Goal: Task Accomplishment & Management: Use online tool/utility

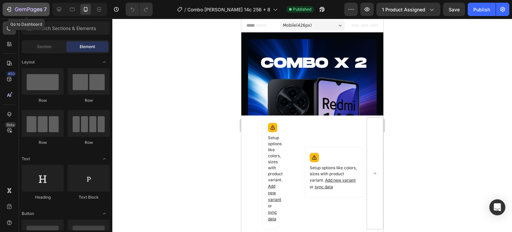
click at [7, 10] on icon "button" at bounding box center [9, 9] width 7 height 7
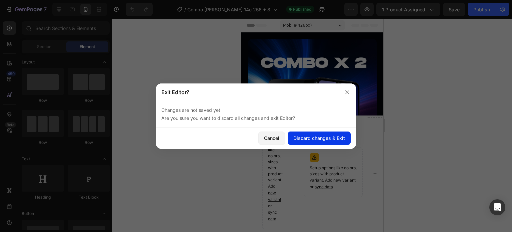
click at [328, 140] on div "Discard changes & Exit" at bounding box center [319, 137] width 52 height 7
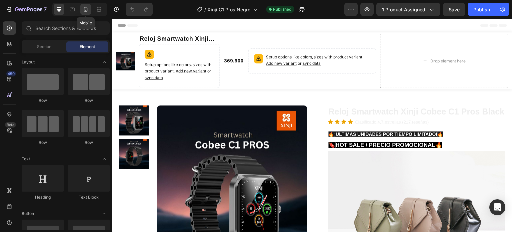
click at [86, 12] on icon at bounding box center [85, 9] width 7 height 7
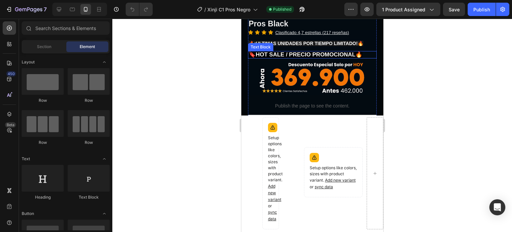
scroll to position [167, 0]
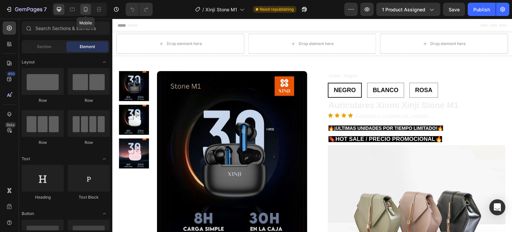
click at [85, 11] on icon at bounding box center [86, 10] width 2 height 1
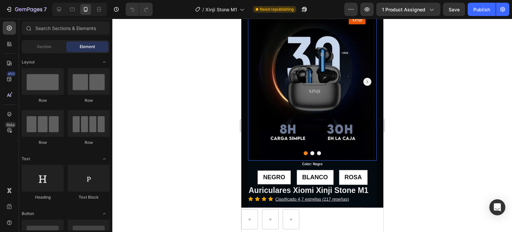
scroll to position [67, 0]
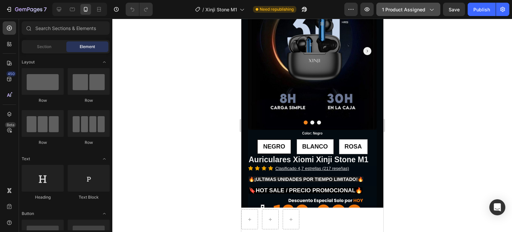
click at [431, 7] on icon "button" at bounding box center [431, 9] width 7 height 7
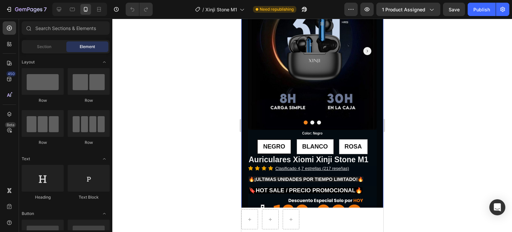
click at [224, 84] on div at bounding box center [312, 125] width 400 height 213
click at [17, 9] on icon "button" at bounding box center [28, 10] width 27 height 6
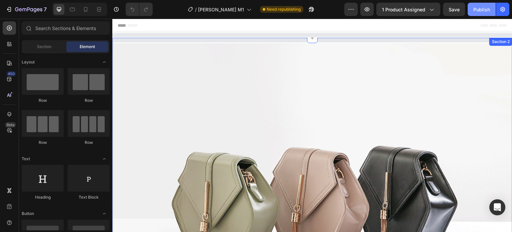
click at [484, 8] on div "Publish" at bounding box center [481, 9] width 17 height 7
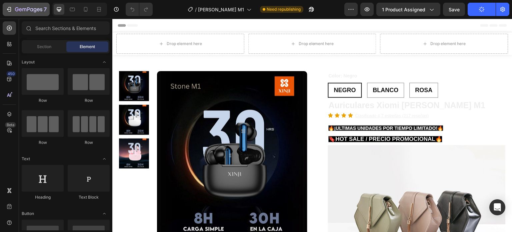
click at [17, 9] on icon "button" at bounding box center [28, 10] width 27 height 6
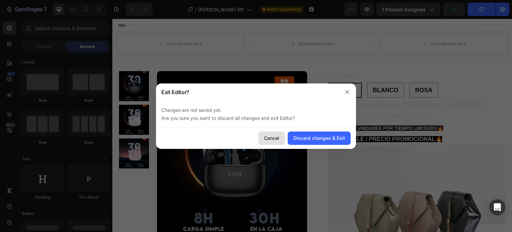
click at [268, 135] on div "Cancel" at bounding box center [271, 137] width 15 height 7
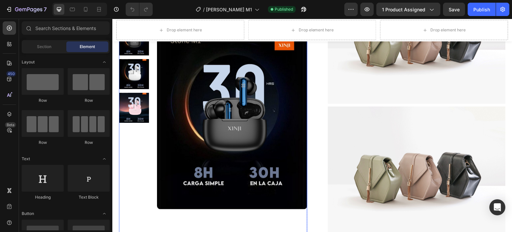
scroll to position [300, 0]
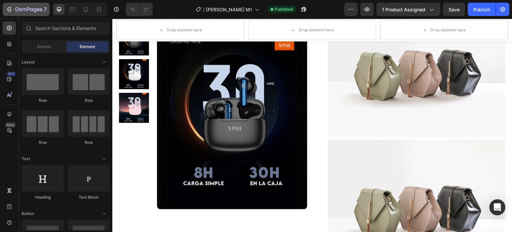
click at [8, 9] on icon "button" at bounding box center [8, 9] width 3 height 2
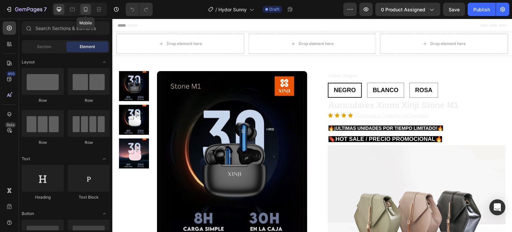
click at [85, 12] on icon at bounding box center [85, 9] width 7 height 7
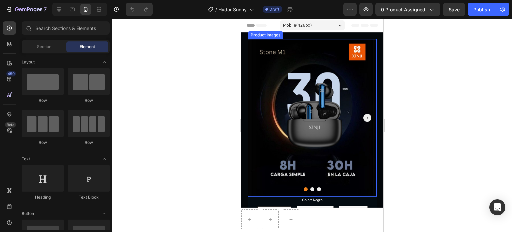
click at [292, 86] on img at bounding box center [312, 117] width 129 height 157
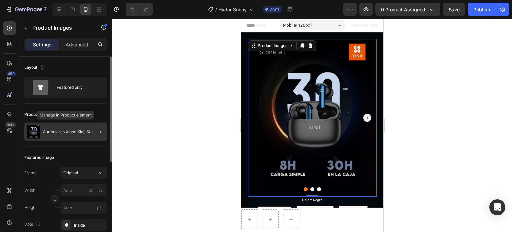
click at [82, 133] on p "Auriculares Xiomi Xinji Stone M1" at bounding box center [73, 131] width 61 height 5
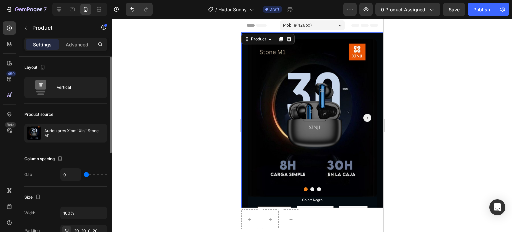
click at [0, 0] on div at bounding box center [0, 0] width 0 height 0
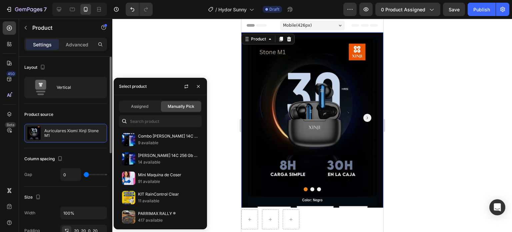
click at [176, 110] on div "Manually Pick" at bounding box center [181, 106] width 40 height 11
click at [179, 107] on span "Manually Pick" at bounding box center [181, 106] width 27 height 6
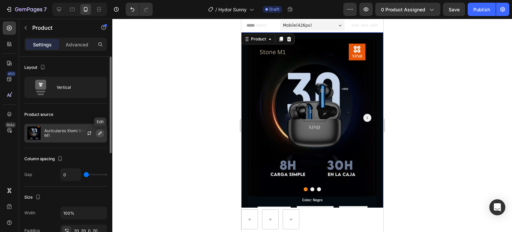
click at [100, 134] on icon "button" at bounding box center [99, 132] width 5 height 5
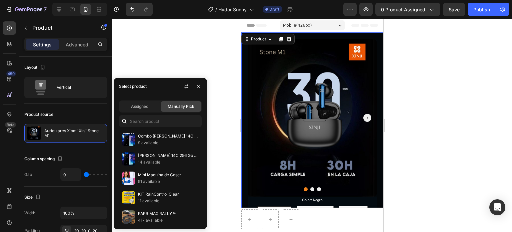
click at [182, 109] on div "Manually Pick" at bounding box center [181, 106] width 40 height 11
click at [181, 107] on span "Manually Pick" at bounding box center [181, 106] width 27 height 6
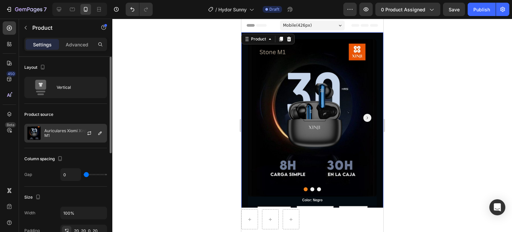
click at [78, 138] on div at bounding box center [91, 133] width 29 height 18
click at [99, 135] on icon "button" at bounding box center [99, 132] width 5 height 5
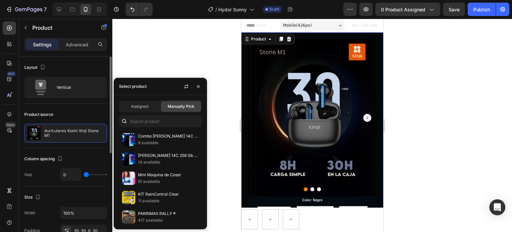
click at [73, 112] on div "Product source" at bounding box center [65, 114] width 83 height 11
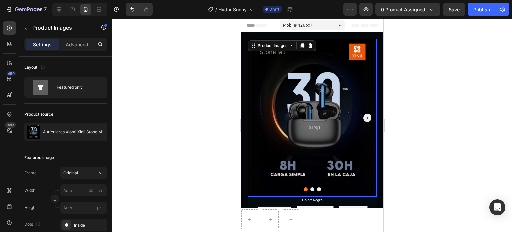
drag, startPoint x: 299, startPoint y: 124, endPoint x: 294, endPoint y: 124, distance: 5.3
click at [299, 124] on img at bounding box center [312, 117] width 129 height 157
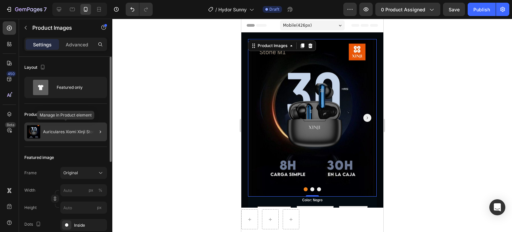
click at [77, 130] on p "Auriculares Xiomi Xinji Stone M1" at bounding box center [73, 131] width 61 height 5
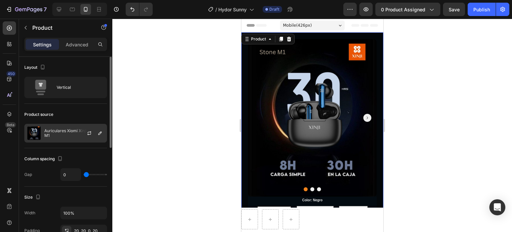
click at [71, 127] on div "Auriculares Xiomi Xinji Stone M1" at bounding box center [65, 133] width 83 height 19
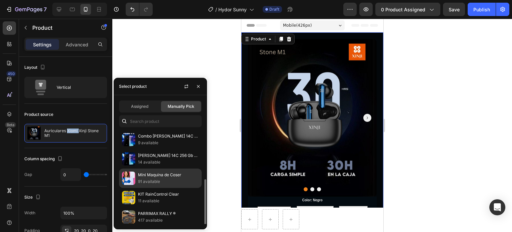
scroll to position [100, 0]
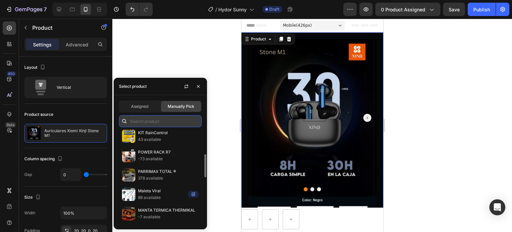
click at [149, 120] on input "text" at bounding box center [160, 121] width 83 height 12
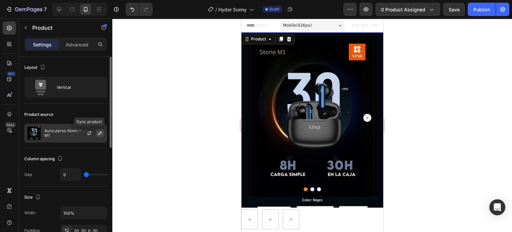
drag, startPoint x: 88, startPoint y: 131, endPoint x: 96, endPoint y: 132, distance: 8.5
click at [88, 131] on icon "button" at bounding box center [89, 132] width 5 height 5
click at [76, 129] on p "Auriculares Xiomi Xinji Stone M1" at bounding box center [74, 132] width 60 height 9
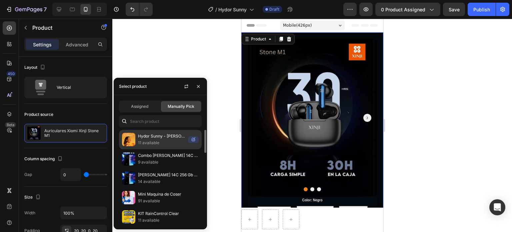
click at [145, 137] on p "Hydor Sunny - [PERSON_NAME]" at bounding box center [161, 136] width 47 height 7
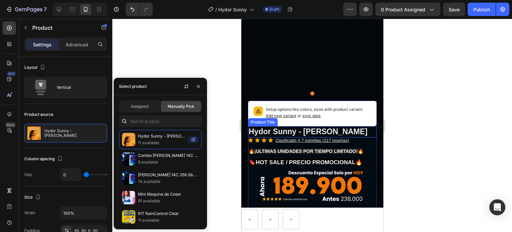
scroll to position [167, 0]
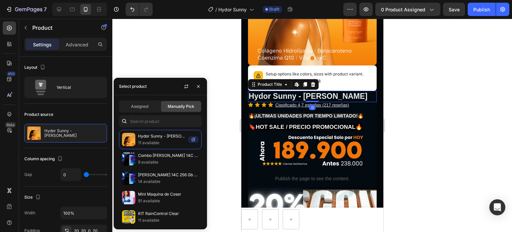
click at [302, 95] on h1 "Hydor Sunny - [PERSON_NAME]" at bounding box center [312, 96] width 129 height 11
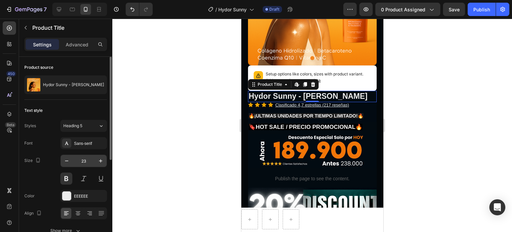
scroll to position [67, 0]
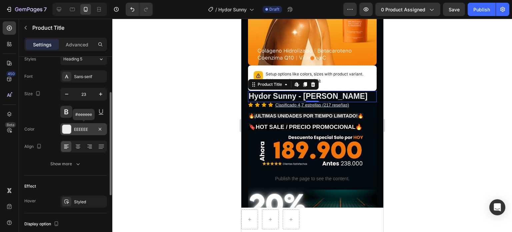
click at [84, 129] on div "EEEEEE" at bounding box center [83, 129] width 19 height 6
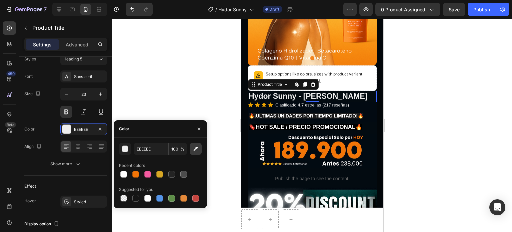
click at [198, 149] on icon "button" at bounding box center [195, 148] width 7 height 7
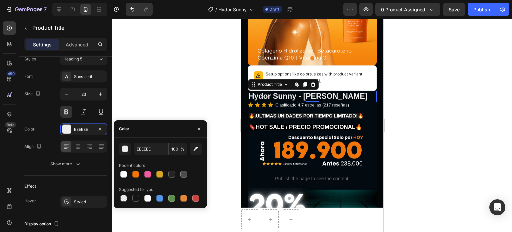
type input "FA9819"
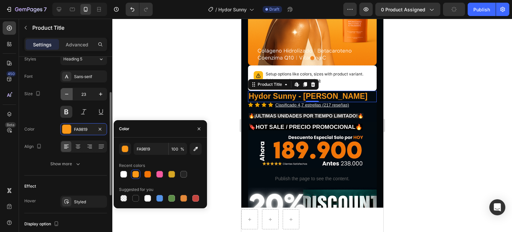
click at [70, 99] on button "button" at bounding box center [67, 94] width 12 height 12
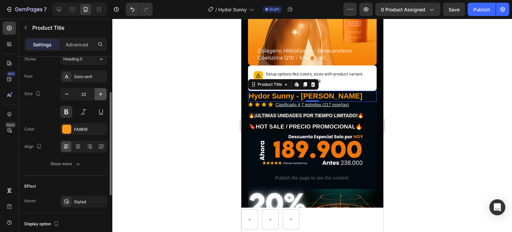
click at [101, 98] on button "button" at bounding box center [101, 94] width 12 height 12
type input "23"
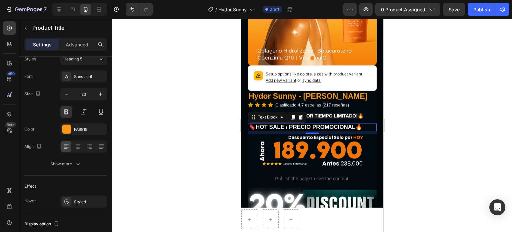
click at [287, 130] on strong "HOT SALE / PRECIO PROMOCIONAL" at bounding box center [305, 127] width 100 height 6
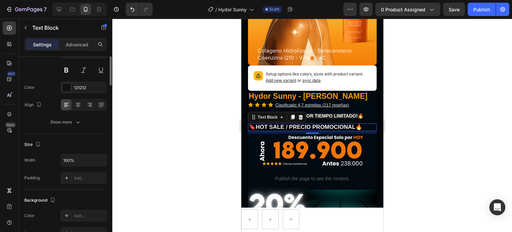
scroll to position [0, 0]
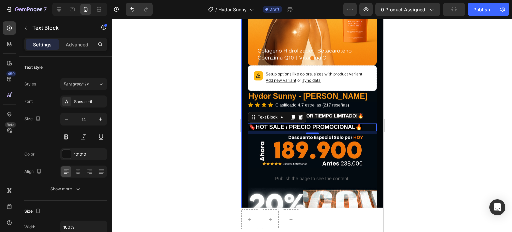
click at [375, 111] on div "Product Images Row Setup options like colors, sizes with product variant. Add n…" at bounding box center [312, 108] width 142 height 485
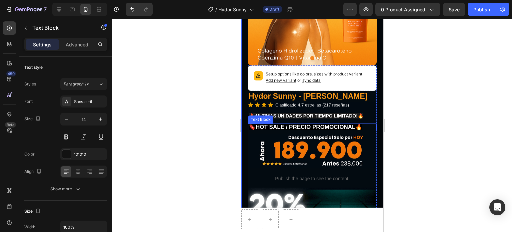
click at [314, 129] on strong "HOT SALE / PRECIO PROMOCIONAL" at bounding box center [305, 127] width 100 height 6
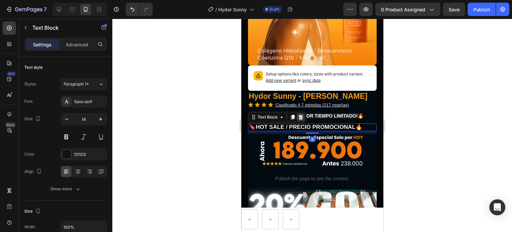
click at [302, 121] on div at bounding box center [300, 117] width 8 height 8
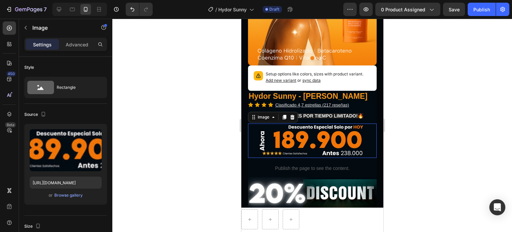
click at [319, 140] on img at bounding box center [312, 140] width 129 height 34
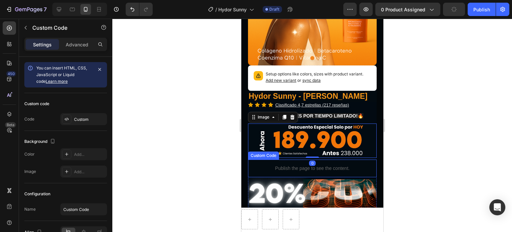
click at [345, 170] on p "Publish the page to see the content." at bounding box center [312, 168] width 129 height 7
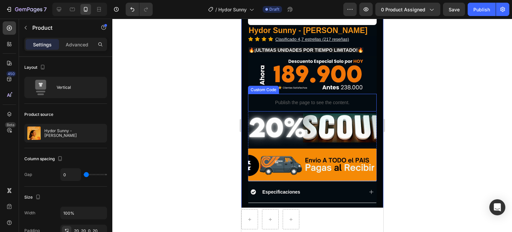
scroll to position [300, 0]
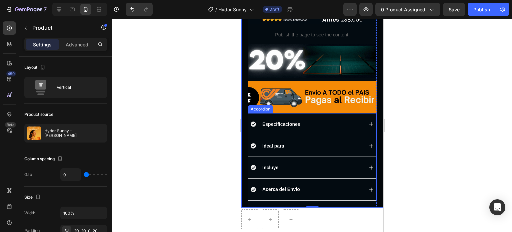
click at [368, 122] on icon at bounding box center [370, 123] width 5 height 5
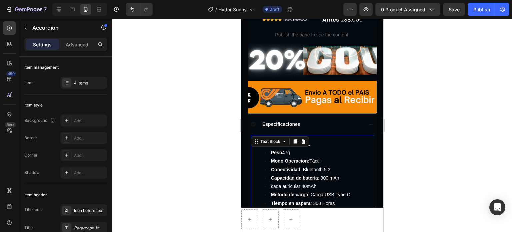
click at [293, 148] on li "Peso 47g" at bounding box center [318, 152] width 109 height 8
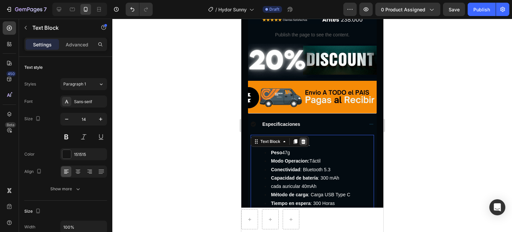
click at [303, 142] on icon at bounding box center [302, 141] width 5 height 5
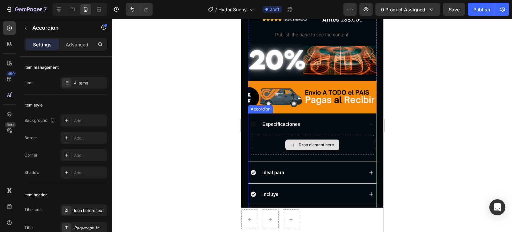
click at [272, 138] on div "Drop element here" at bounding box center [311, 145] width 123 height 20
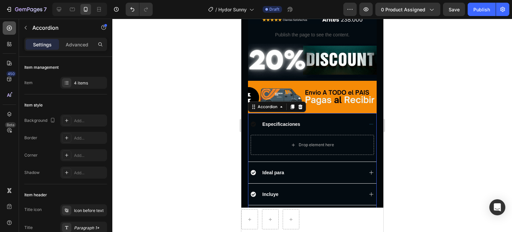
click at [11, 27] on icon at bounding box center [9, 28] width 7 height 7
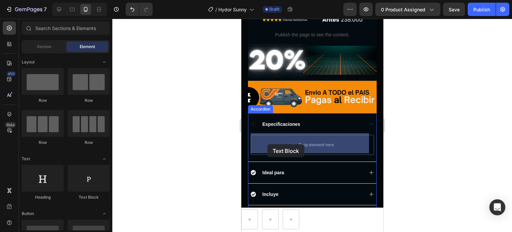
drag, startPoint x: 338, startPoint y: 196, endPoint x: 267, endPoint y: 144, distance: 88.1
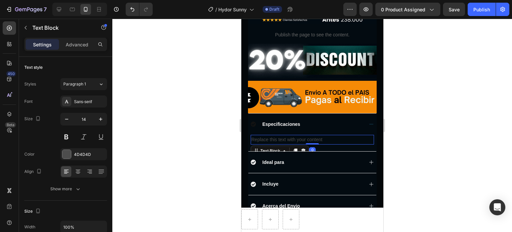
click at [275, 140] on div "Replace this text with your content" at bounding box center [311, 140] width 123 height 10
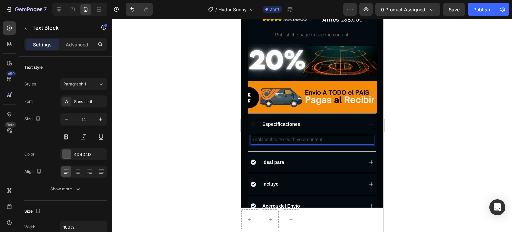
click at [275, 138] on p "Replace this text with your content" at bounding box center [312, 139] width 122 height 8
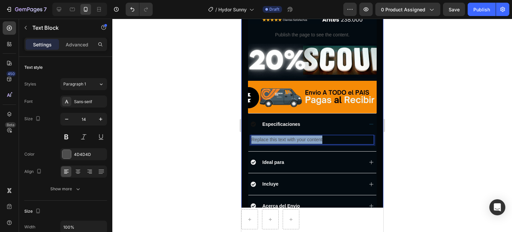
drag, startPoint x: 331, startPoint y: 137, endPoint x: 245, endPoint y: 132, distance: 85.8
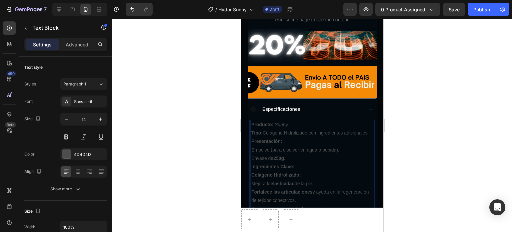
scroll to position [293, 0]
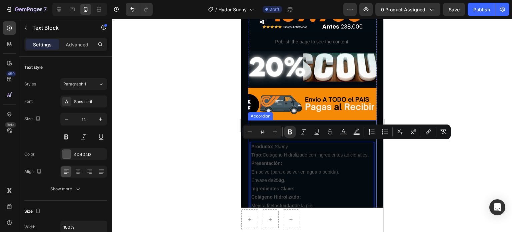
drag, startPoint x: 333, startPoint y: 121, endPoint x: 250, endPoint y: 135, distance: 83.5
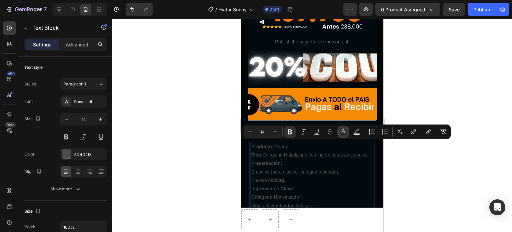
click at [343, 133] on rect "Editor contextual toolbar" at bounding box center [343, 134] width 6 height 2
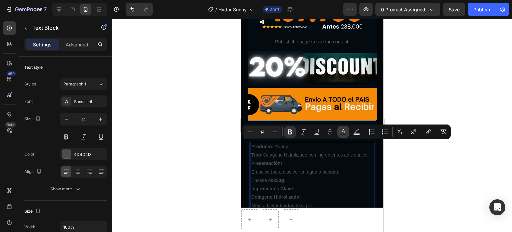
type input "4D4D4D"
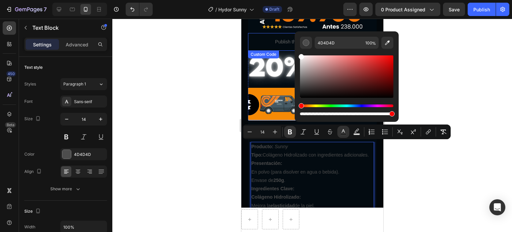
drag, startPoint x: 543, startPoint y: 105, endPoint x: 292, endPoint y: 38, distance: 259.8
type input "FFFFFF"
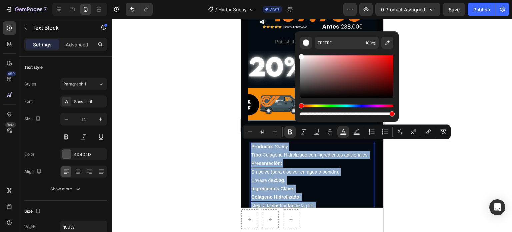
click at [346, 159] on p "Tipo: Colágeno Hidrolizado con ingredientes adicionales." at bounding box center [312, 155] width 122 height 8
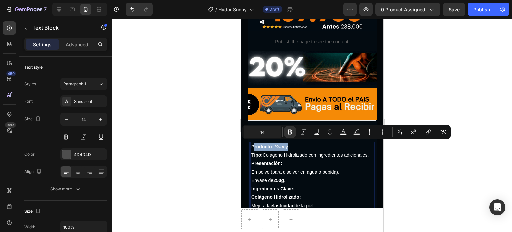
drag, startPoint x: 299, startPoint y: 147, endPoint x: 254, endPoint y: 146, distance: 45.3
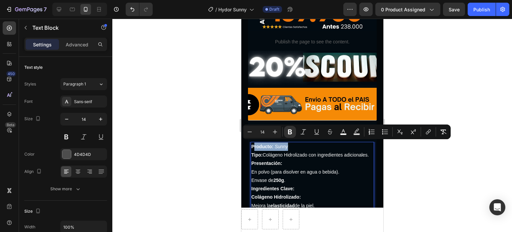
click at [254, 146] on p "Producto: Sunny" at bounding box center [312, 146] width 122 height 8
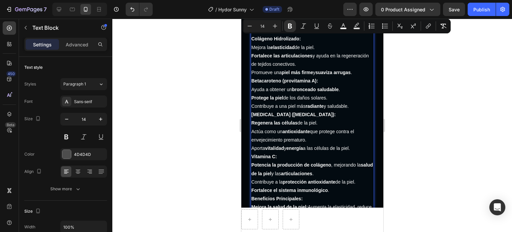
scroll to position [260, 0]
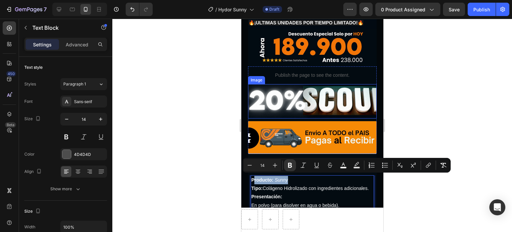
click at [349, 181] on p "Producto: Sunny" at bounding box center [312, 180] width 122 height 8
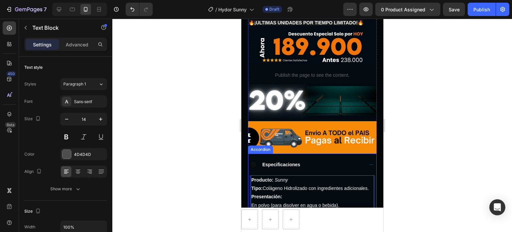
click at [256, 164] on div "Especificaciones" at bounding box center [306, 164] width 113 height 8
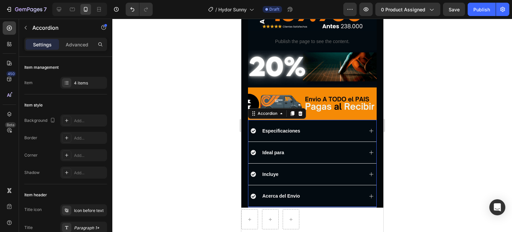
scroll to position [326, 0]
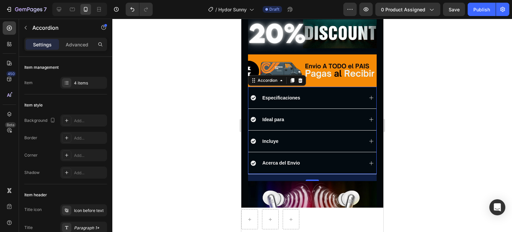
click at [368, 118] on icon at bounding box center [370, 119] width 5 height 5
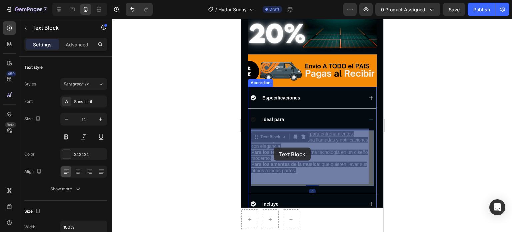
drag, startPoint x: 301, startPoint y: 167, endPoint x: 285, endPoint y: 159, distance: 17.9
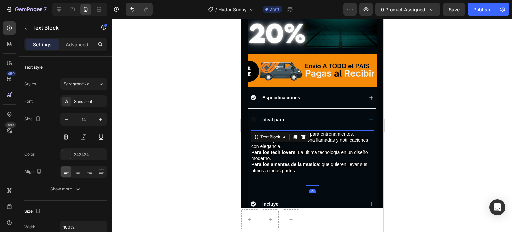
click at [316, 166] on p "Para los deportistas : Ideal para entrenamientos. Para los ejecutivos : Gestion…" at bounding box center [312, 152] width 122 height 42
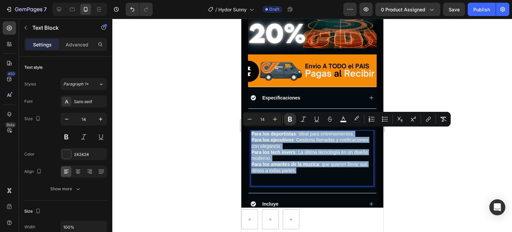
drag, startPoint x: 297, startPoint y: 169, endPoint x: 251, endPoint y: 133, distance: 58.3
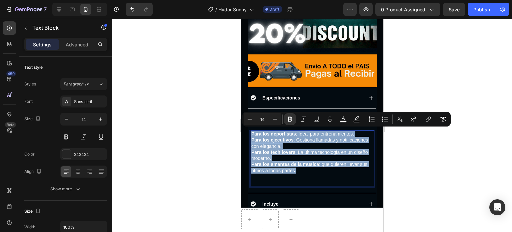
click at [251, 133] on p "Para los deportistas : Ideal para entrenamientos. Para los ejecutivos : Gestion…" at bounding box center [312, 152] width 122 height 42
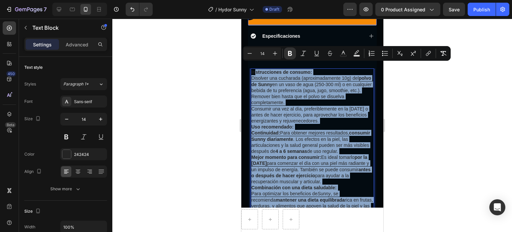
scroll to position [381, 0]
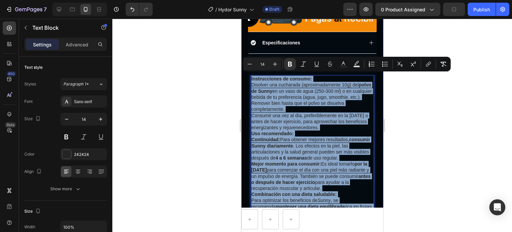
drag, startPoint x: 302, startPoint y: 92, endPoint x: 244, endPoint y: 75, distance: 60.5
click at [244, 75] on div "Product Images Row Setup options like colors, sizes with product variant. Add n…" at bounding box center [312, 29] width 142 height 756
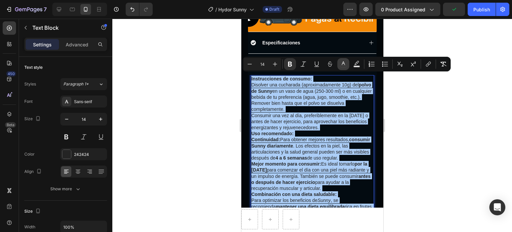
click at [341, 65] on icon "Editor contextual toolbar" at bounding box center [343, 64] width 7 height 7
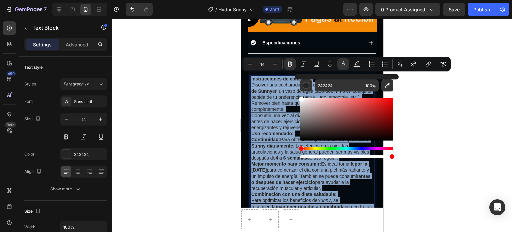
type input "FFFFFF"
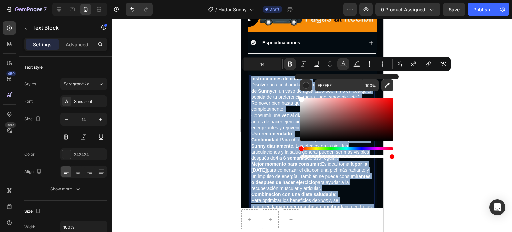
drag, startPoint x: 543, startPoint y: 155, endPoint x: 293, endPoint y: 91, distance: 257.8
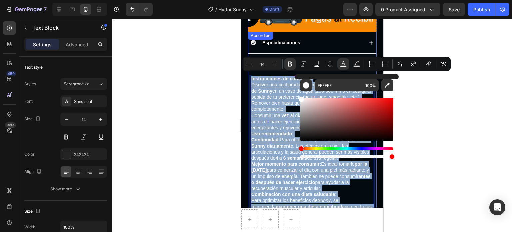
click at [309, 40] on div "Especificaciones" at bounding box center [306, 43] width 113 height 8
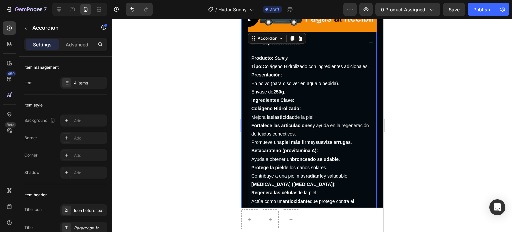
click at [408, 67] on div at bounding box center [312, 125] width 400 height 213
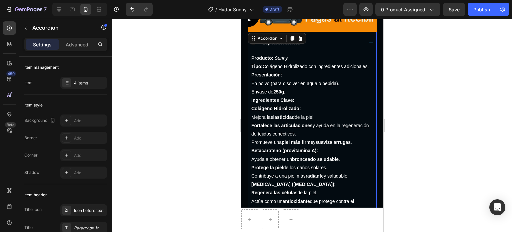
click at [332, 44] on div "Especificaciones" at bounding box center [306, 43] width 113 height 8
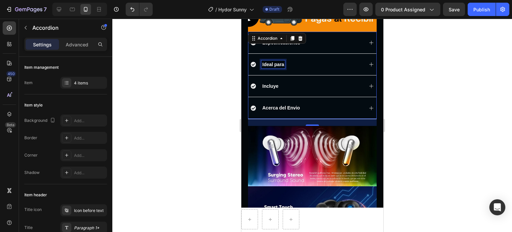
click at [280, 62] on span "Ideal para" at bounding box center [273, 64] width 22 height 5
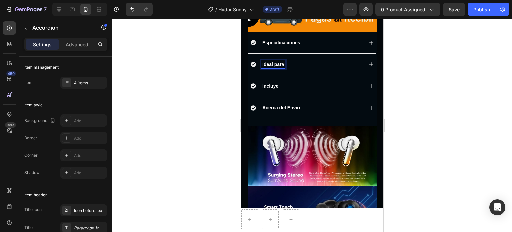
click at [282, 62] on span "Ideal para" at bounding box center [273, 64] width 22 height 5
click at [334, 60] on div "Recomendacioens de Uso" at bounding box center [306, 64] width 113 height 8
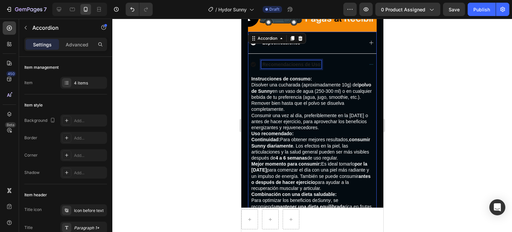
click at [317, 63] on p "Recomendacioens de Uso" at bounding box center [291, 64] width 58 height 6
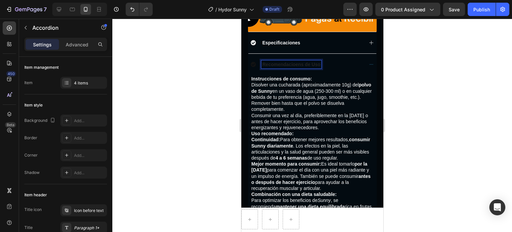
click at [316, 62] on p "Recomendacioens de Uso" at bounding box center [291, 64] width 58 height 6
drag, startPoint x: 263, startPoint y: 61, endPoint x: 330, endPoint y: 65, distance: 67.1
click at [330, 65] on div "Recomendacioens de Uso" at bounding box center [306, 64] width 113 height 8
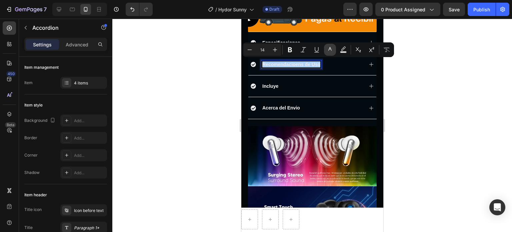
click at [334, 50] on button "color" at bounding box center [330, 50] width 12 height 12
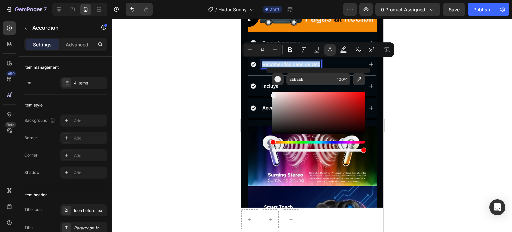
drag, startPoint x: 274, startPoint y: 96, endPoint x: 272, endPoint y: 90, distance: 6.0
click at [272, 90] on div "Editor contextual toolbar" at bounding box center [318, 119] width 93 height 68
type input "FFFFFF"
click at [400, 66] on div at bounding box center [312, 125] width 400 height 213
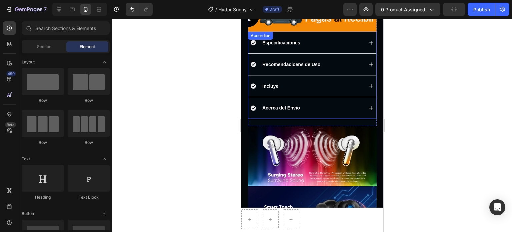
click at [295, 62] on span "Recomendacioens de Uso" at bounding box center [291, 64] width 58 height 5
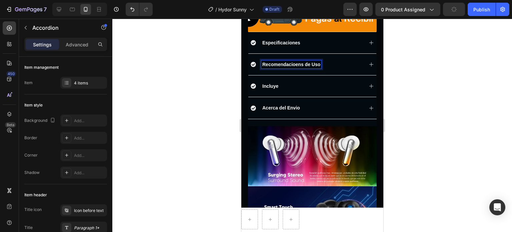
click at [298, 62] on span "Recomendacioens de Uso" at bounding box center [291, 64] width 58 height 5
click at [417, 78] on div at bounding box center [312, 125] width 400 height 213
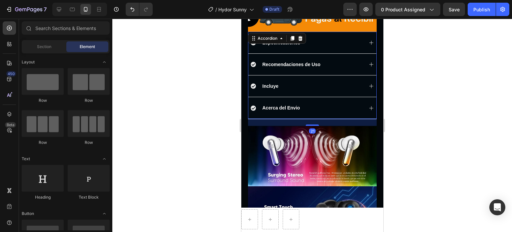
click at [300, 80] on div "Incluye" at bounding box center [312, 86] width 128 height 22
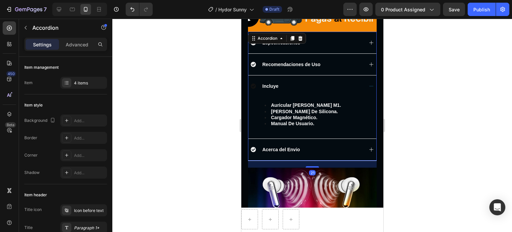
click at [280, 82] on div "Incluye" at bounding box center [306, 86] width 113 height 8
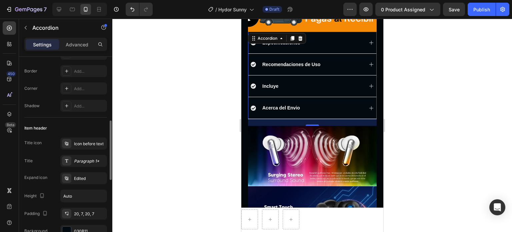
scroll to position [167, 0]
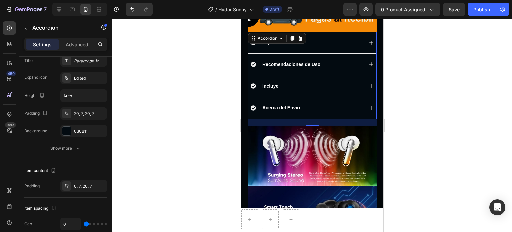
click at [314, 85] on div "Incluye" at bounding box center [306, 86] width 113 height 8
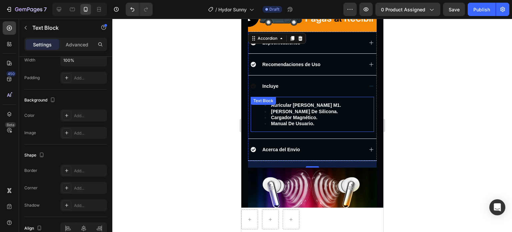
click at [312, 109] on strong "[PERSON_NAME] de silicona." at bounding box center [304, 111] width 67 height 5
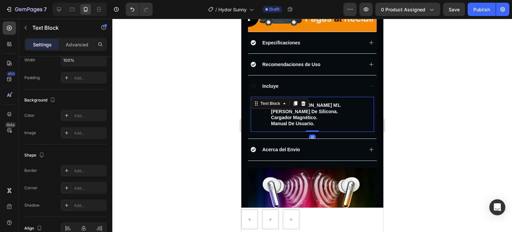
scroll to position [0, 0]
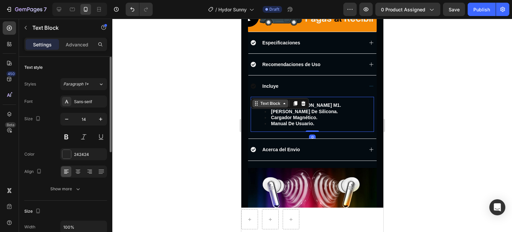
click at [280, 99] on div "Text Block" at bounding box center [270, 103] width 36 height 8
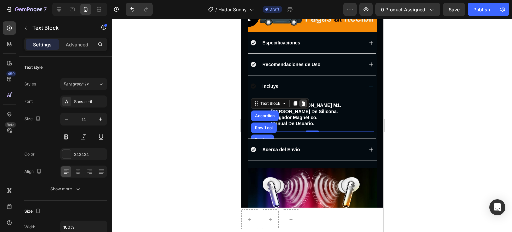
click at [302, 101] on icon at bounding box center [303, 103] width 4 height 5
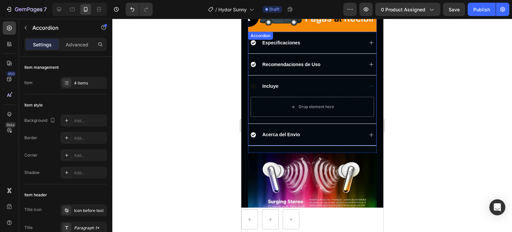
click at [279, 85] on div "Incluye" at bounding box center [306, 86] width 113 height 8
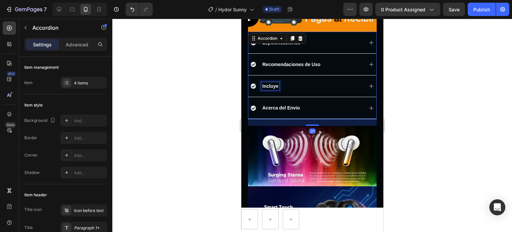
click at [278, 82] on div "Incluye" at bounding box center [270, 86] width 18 height 8
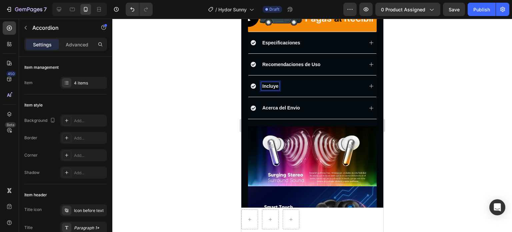
click at [276, 83] on span "Incluye" at bounding box center [270, 85] width 16 height 5
click at [277, 83] on span "Incluye" at bounding box center [270, 85] width 16 height 5
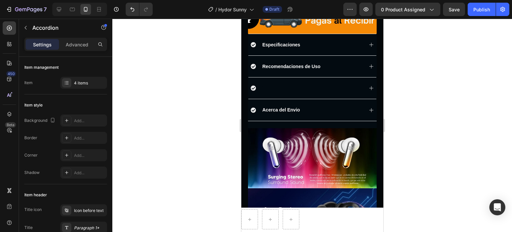
click at [428, 98] on div at bounding box center [312, 125] width 400 height 213
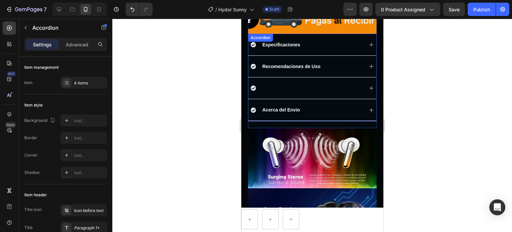
click at [338, 88] on div at bounding box center [306, 88] width 113 height 8
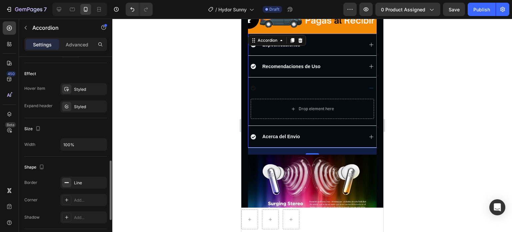
scroll to position [439, 0]
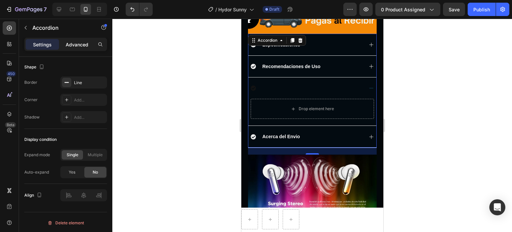
click at [80, 41] on p "Advanced" at bounding box center [77, 44] width 23 height 7
type input "100%"
type input "100"
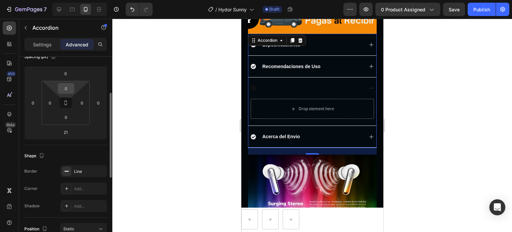
scroll to position [0, 0]
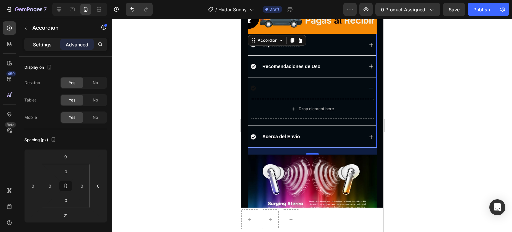
click at [51, 47] on p "Settings" at bounding box center [42, 44] width 19 height 7
type input "0"
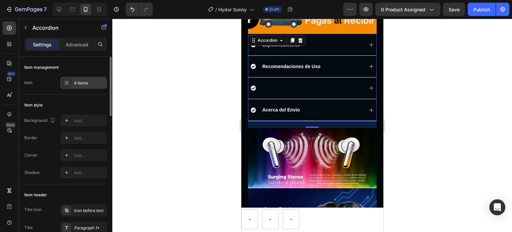
click at [83, 84] on div "4 items" at bounding box center [89, 83] width 31 height 6
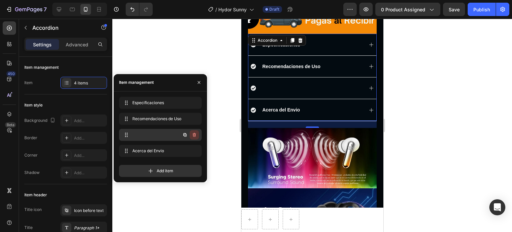
click at [195, 133] on icon "button" at bounding box center [194, 135] width 3 height 4
click at [196, 137] on div "Delete" at bounding box center [190, 135] width 12 height 6
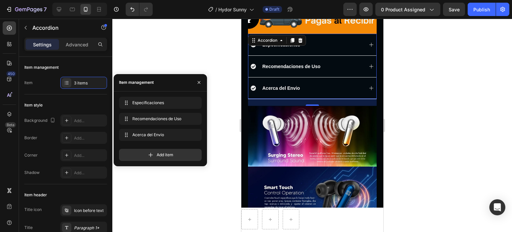
click at [415, 126] on div at bounding box center [312, 125] width 400 height 213
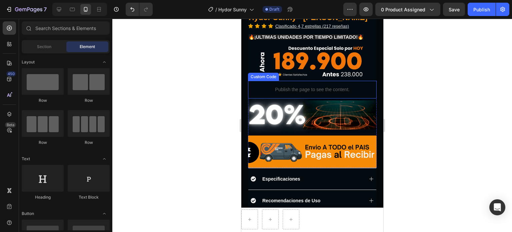
scroll to position [246, 0]
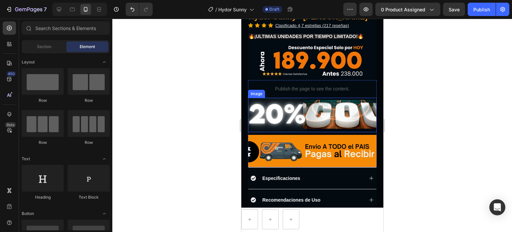
click at [325, 120] on img at bounding box center [312, 115] width 129 height 34
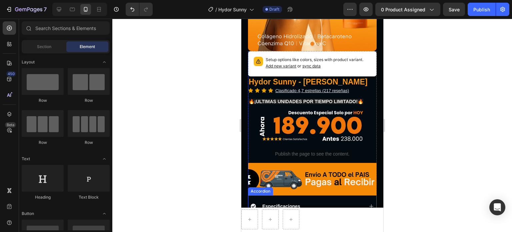
scroll to position [179, 0]
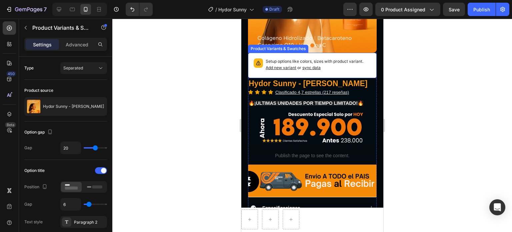
click at [330, 62] on p "Setup options like colors, sizes with product variant. Add new variant or sync …" at bounding box center [317, 64] width 105 height 13
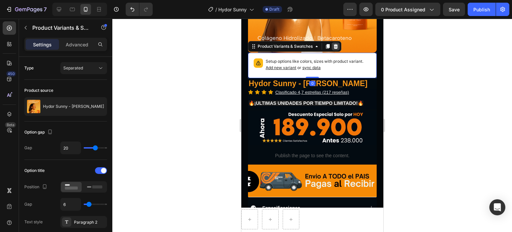
click at [336, 44] on icon at bounding box center [335, 46] width 4 height 5
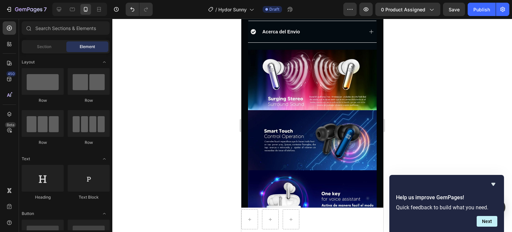
scroll to position [379, 0]
